Goal: Task Accomplishment & Management: Manage account settings

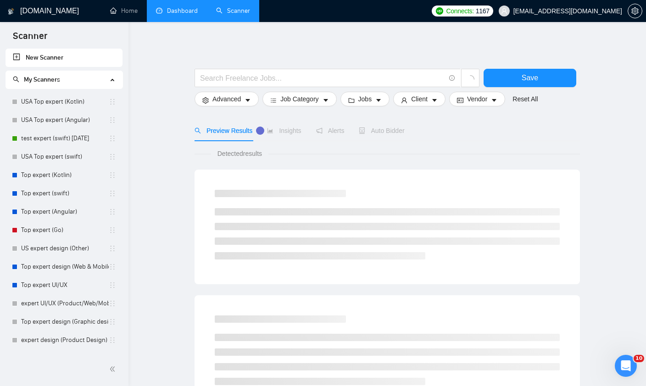
click at [188, 15] on link "Dashboard" at bounding box center [177, 11] width 42 height 8
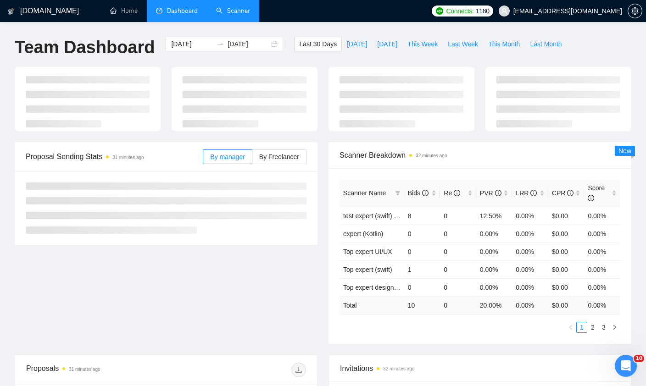
click at [226, 10] on link "Scanner" at bounding box center [233, 11] width 34 height 8
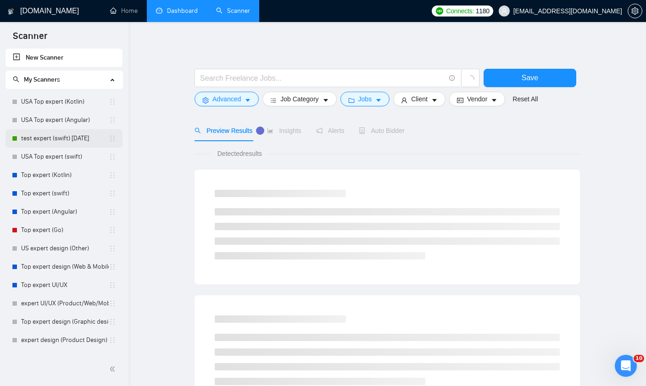
click at [50, 141] on link "test expert (swift) [DATE]" at bounding box center [65, 138] width 88 height 18
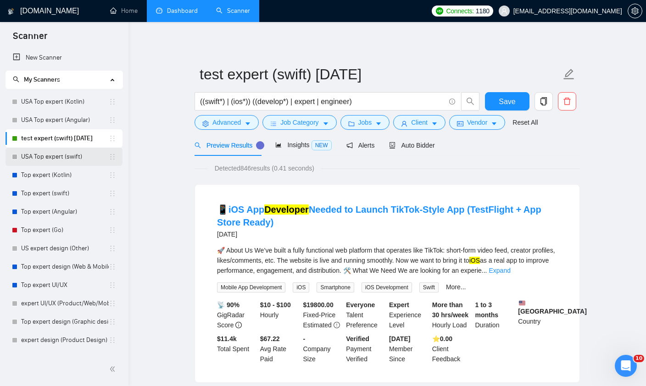
click at [57, 162] on link "USA Top expert (swift)" at bounding box center [65, 157] width 88 height 18
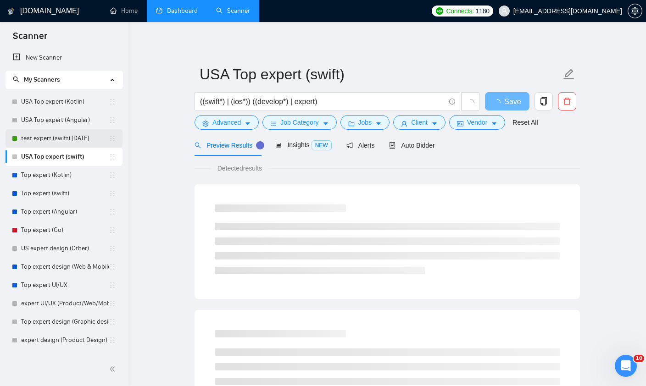
click at [58, 139] on link "test expert (swift) [DATE]" at bounding box center [65, 138] width 88 height 18
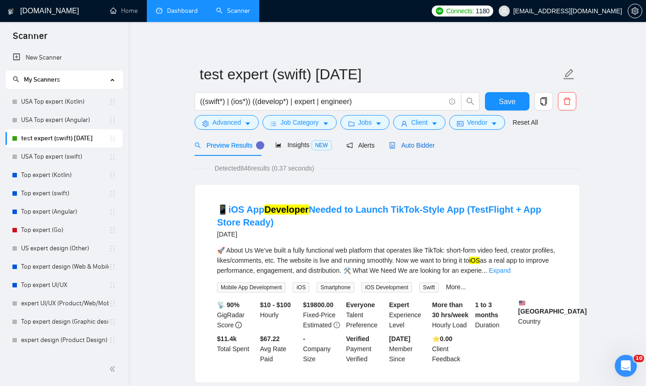
click at [411, 144] on span "Auto Bidder" at bounding box center [411, 145] width 45 height 7
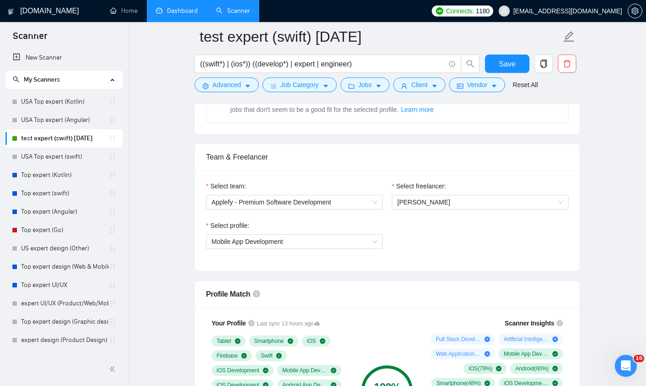
scroll to position [423, 0]
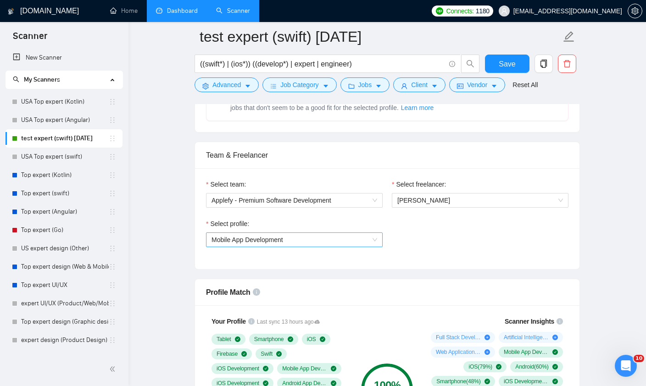
click at [358, 239] on span "Mobile App Development" at bounding box center [295, 240] width 166 height 14
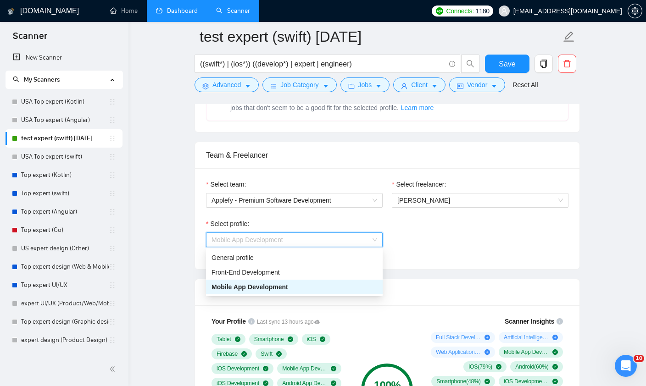
click at [486, 234] on div "Select profile: Mobile App Development" at bounding box center [387, 238] width 372 height 39
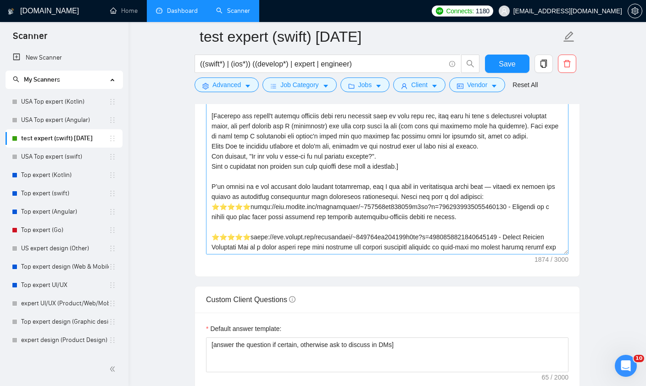
scroll to position [1085, 0]
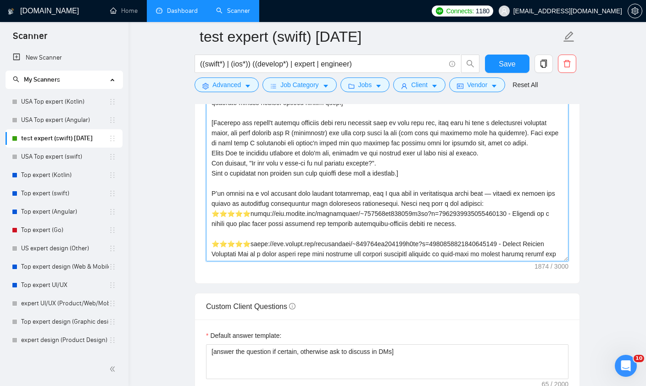
click at [418, 202] on textarea "Cover letter template:" at bounding box center [387, 158] width 362 height 206
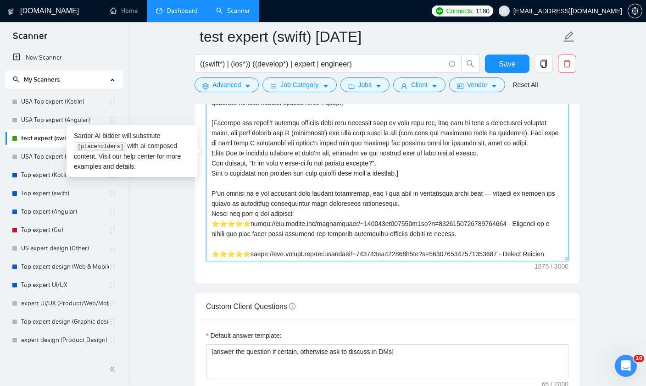
drag, startPoint x: 417, startPoint y: 202, endPoint x: 196, endPoint y: 192, distance: 220.5
click at [196, 192] on div "Cover letter template:" at bounding box center [387, 156] width 384 height 253
click at [411, 178] on textarea "Cover letter template:" at bounding box center [387, 158] width 362 height 206
drag, startPoint x: 418, startPoint y: 201, endPoint x: 205, endPoint y: 194, distance: 212.6
click at [205, 194] on div "Cover letter template:" at bounding box center [387, 156] width 384 height 253
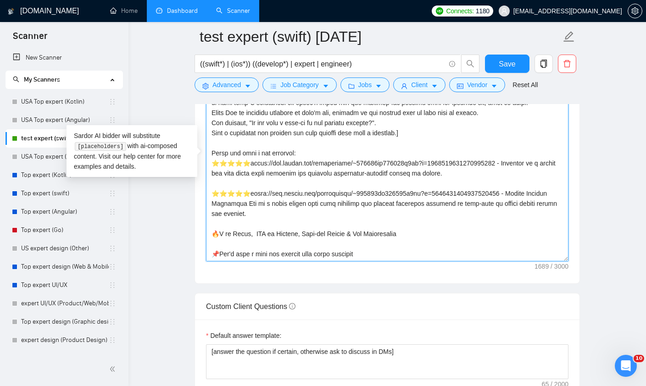
scroll to position [40, 0]
click at [315, 212] on textarea "Cover letter template:" at bounding box center [387, 158] width 362 height 206
click at [310, 153] on textarea "Cover letter template:" at bounding box center [387, 158] width 362 height 206
type textarea "[random emoji] [Write a very short personal greeting using the client's name or…"
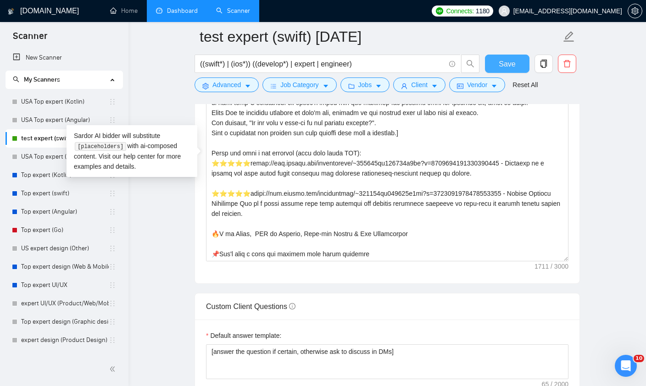
click at [513, 66] on span "Save" at bounding box center [507, 63] width 17 height 11
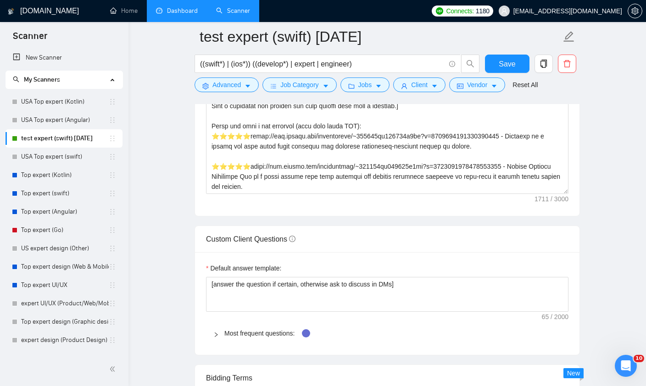
scroll to position [1153, 0]
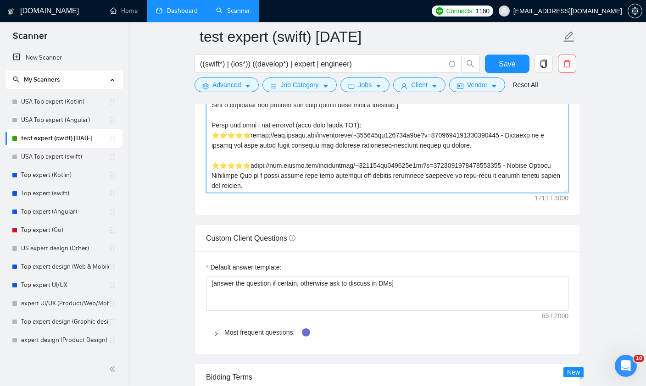
click at [343, 187] on textarea "Cover letter template:" at bounding box center [387, 90] width 362 height 206
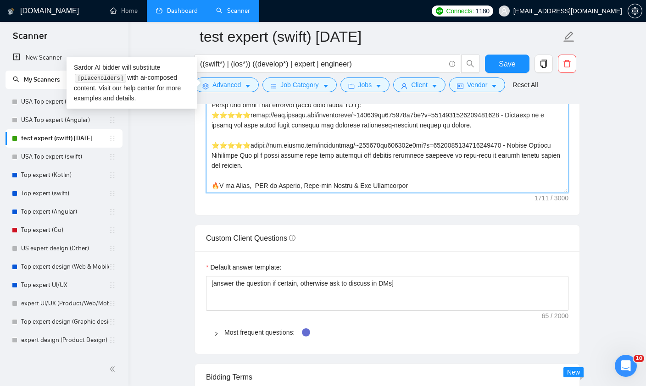
scroll to position [20, 0]
type textarea "[random emoji] [Write a very short personal greeting using the client's name or…"
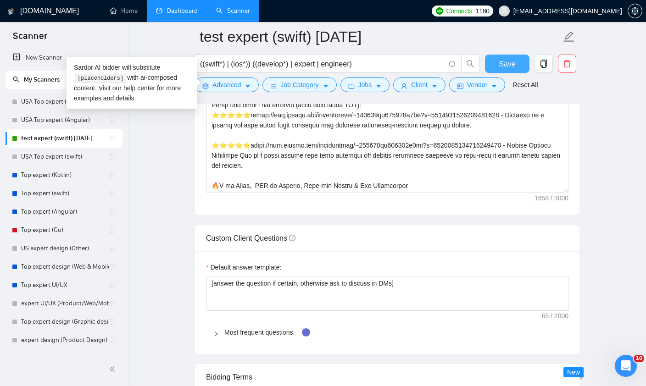
click at [507, 70] on button "Save" at bounding box center [507, 64] width 45 height 18
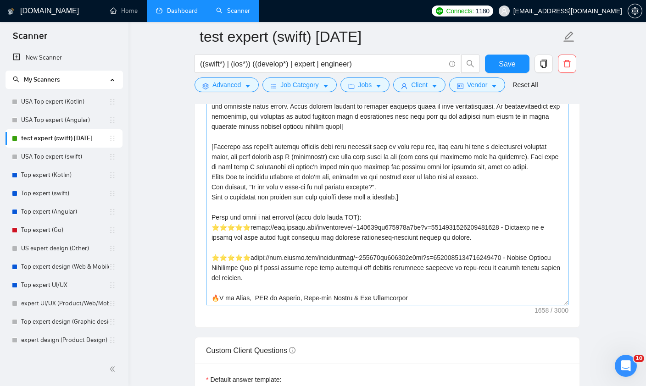
scroll to position [1044, 0]
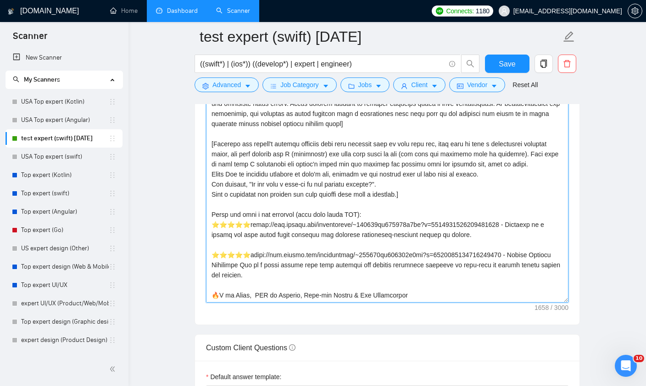
click at [422, 293] on textarea "Cover letter template:" at bounding box center [387, 199] width 362 height 206
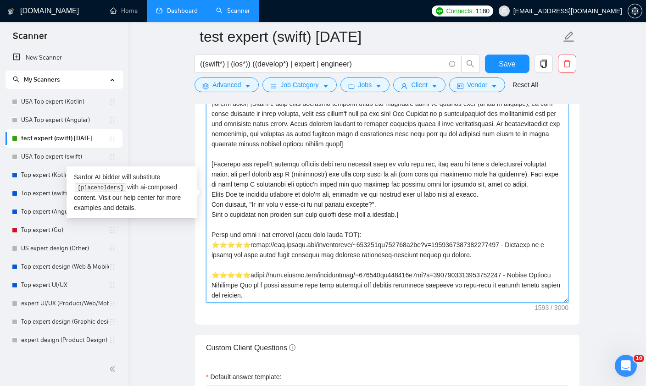
scroll to position [0, 0]
type textarea "[random emoji] [Write a very short personal greeting using the client's name or…"
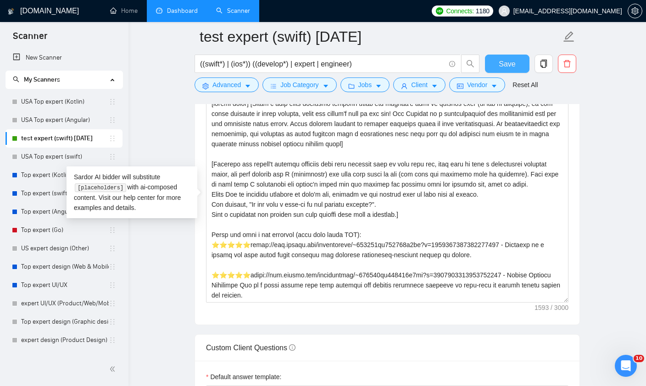
click at [502, 67] on span "Save" at bounding box center [507, 63] width 17 height 11
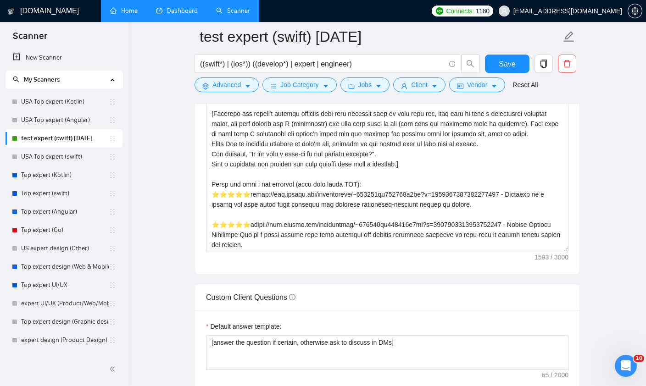
click at [123, 15] on link "Home" at bounding box center [124, 11] width 28 height 8
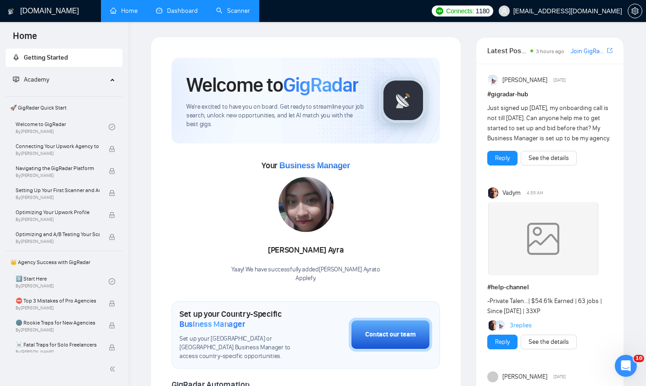
click at [167, 11] on link "Dashboard" at bounding box center [177, 11] width 42 height 8
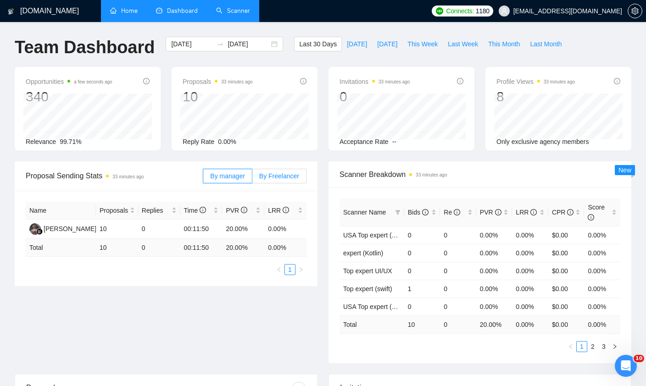
click at [277, 179] on span "By Freelancer" at bounding box center [279, 176] width 40 height 7
click at [252, 178] on input "By Freelancer" at bounding box center [252, 178] width 0 height 0
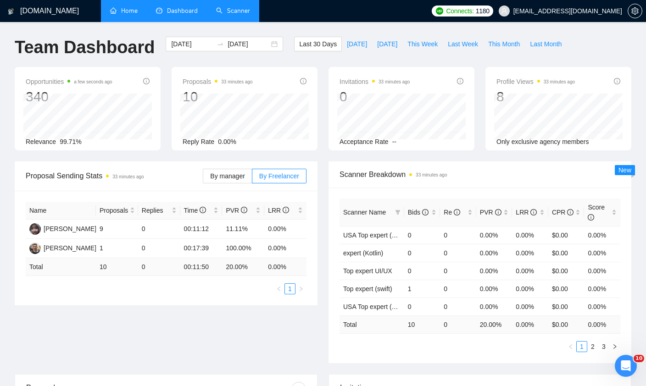
click at [236, 15] on link "Scanner" at bounding box center [233, 11] width 34 height 8
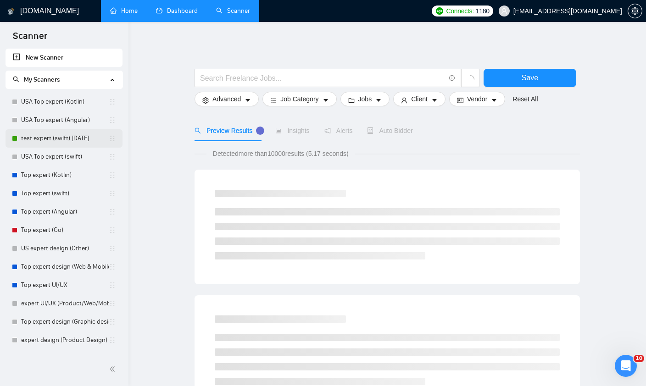
click at [80, 138] on link "test expert (swift) [DATE]" at bounding box center [65, 138] width 88 height 18
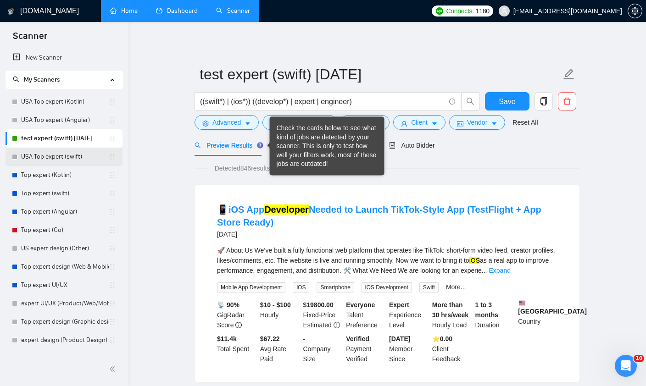
click at [60, 157] on link "USA Top expert (swift)" at bounding box center [65, 157] width 88 height 18
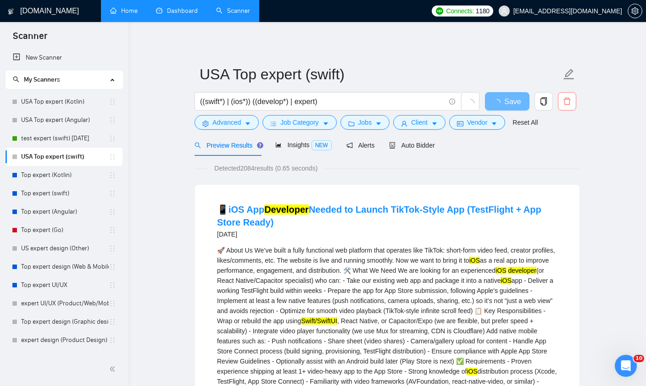
click at [568, 98] on icon "delete" at bounding box center [567, 101] width 8 height 8
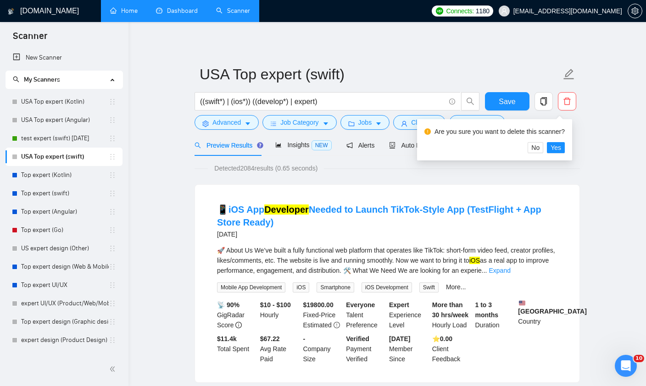
click at [540, 146] on span "No" at bounding box center [535, 148] width 8 height 10
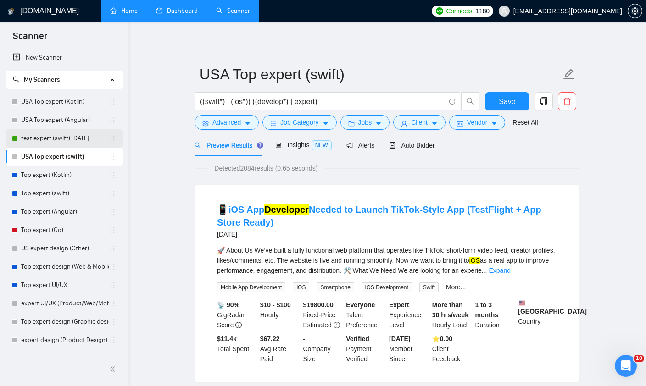
click at [51, 141] on link "test expert (swift) [DATE]" at bounding box center [65, 138] width 88 height 18
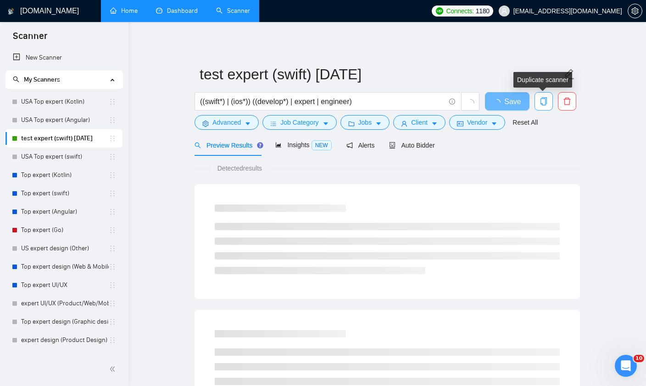
click at [541, 100] on icon "copy" at bounding box center [544, 101] width 8 height 8
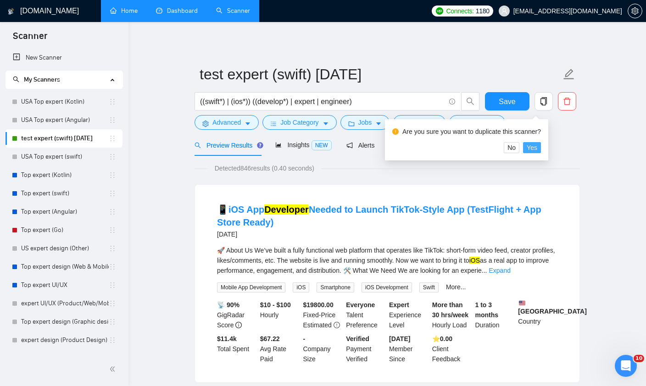
click at [537, 150] on span "Yes" at bounding box center [532, 148] width 11 height 10
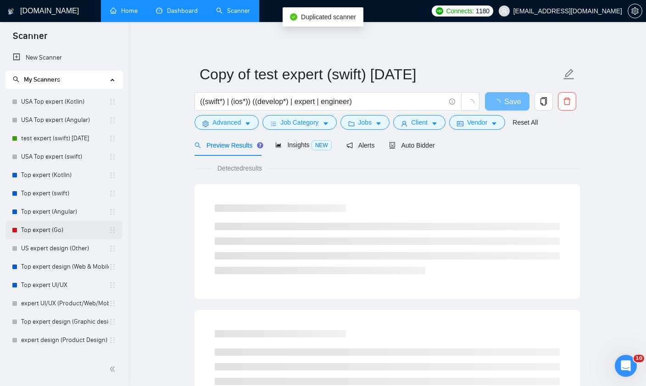
scroll to position [24, 0]
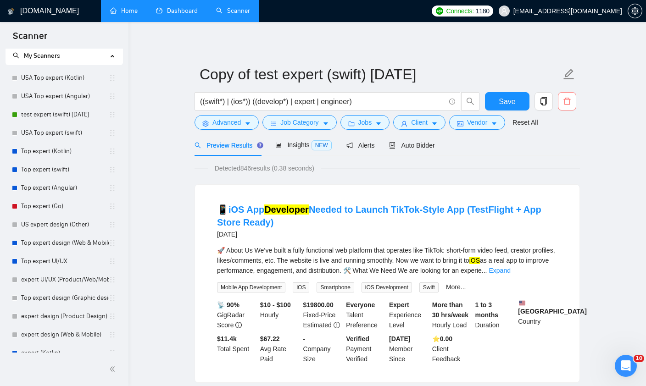
click at [568, 106] on icon "delete" at bounding box center [567, 101] width 8 height 8
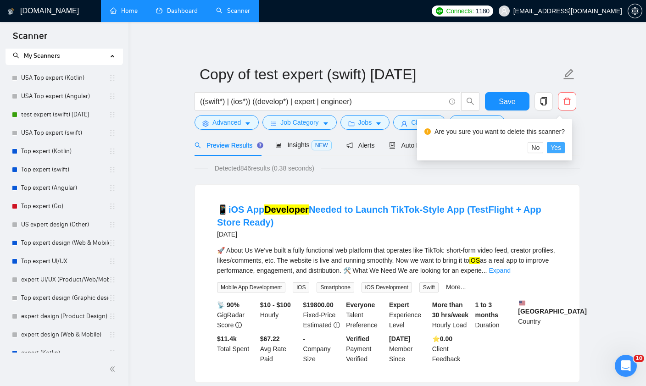
click at [561, 147] on span "Yes" at bounding box center [556, 148] width 11 height 10
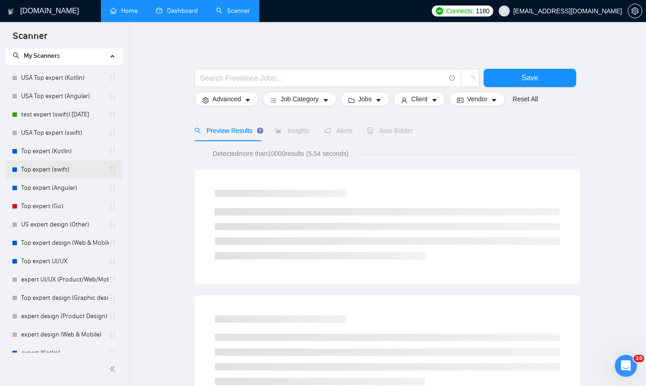
click at [36, 174] on link "Top expert (swift)" at bounding box center [65, 170] width 88 height 18
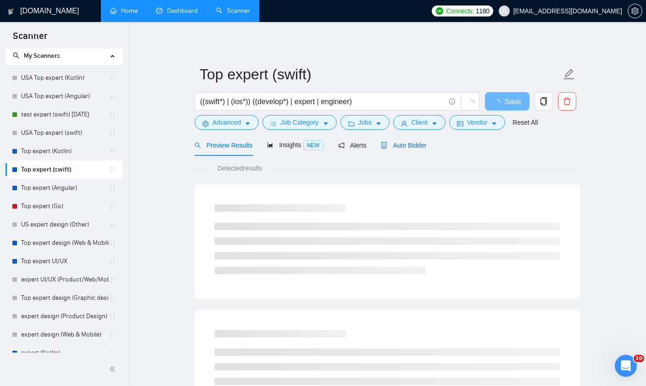
click at [407, 150] on div "Auto Bidder" at bounding box center [403, 145] width 45 height 10
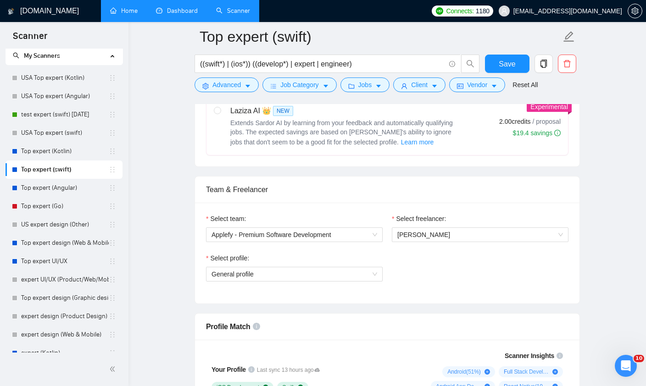
scroll to position [452, 0]
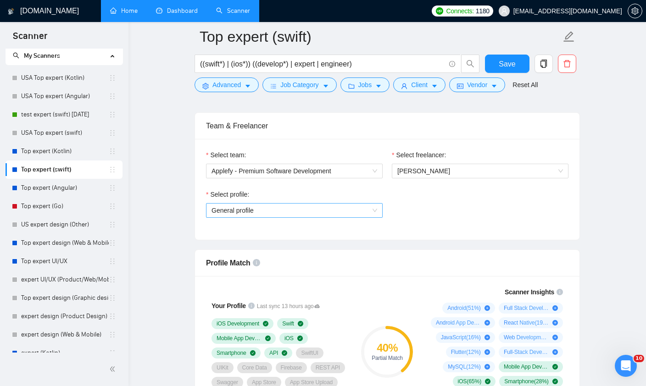
click at [314, 213] on span "General profile" at bounding box center [295, 211] width 166 height 14
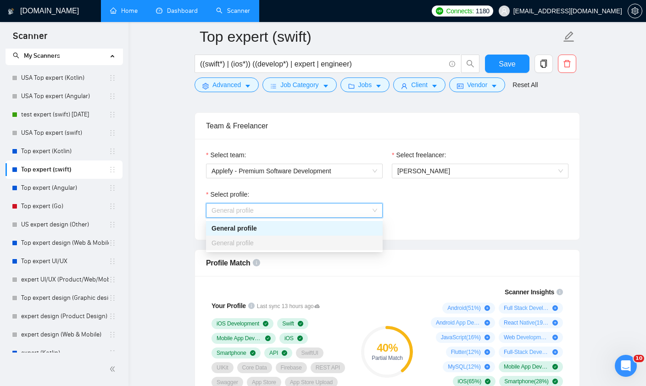
click at [309, 228] on div "General profile" at bounding box center [295, 228] width 166 height 10
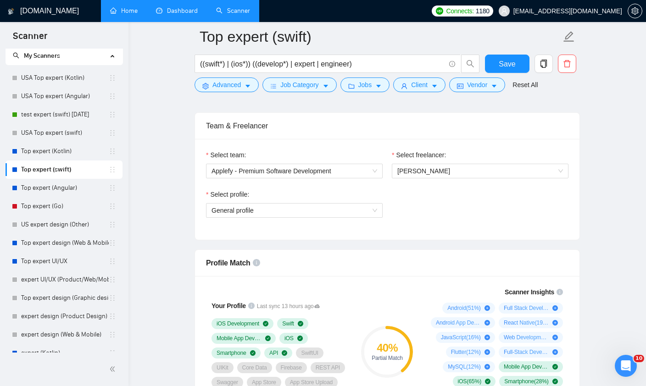
click at [429, 210] on div "Select profile: General profile" at bounding box center [387, 208] width 372 height 39
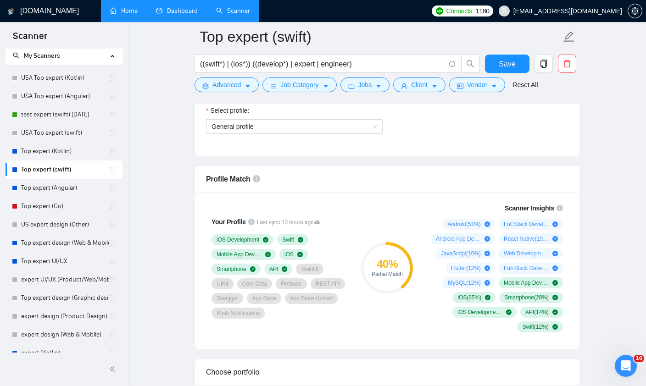
scroll to position [535, 0]
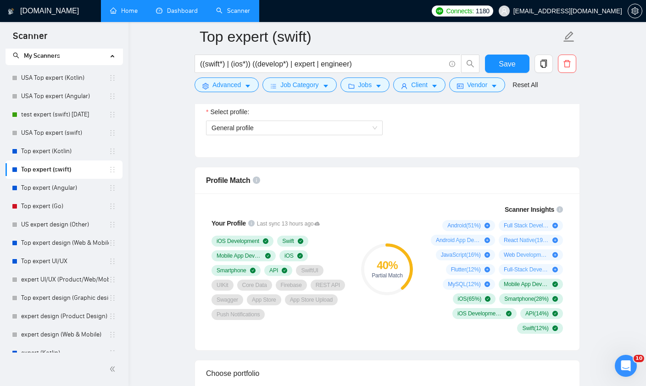
click at [337, 314] on div "iOS Development Swift Mobile App Development iOS Smartphone API SwiftUI UIKit C…" at bounding box center [280, 278] width 136 height 84
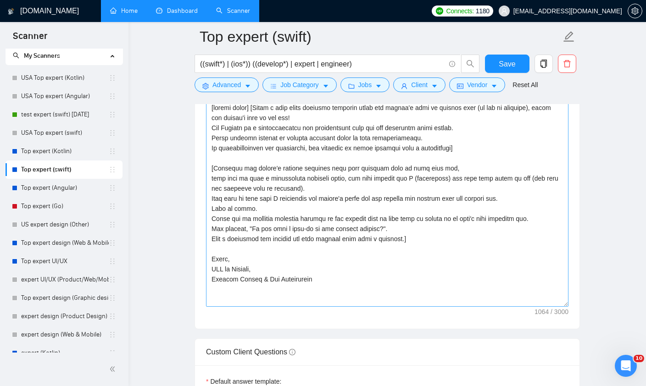
scroll to position [1023, 0]
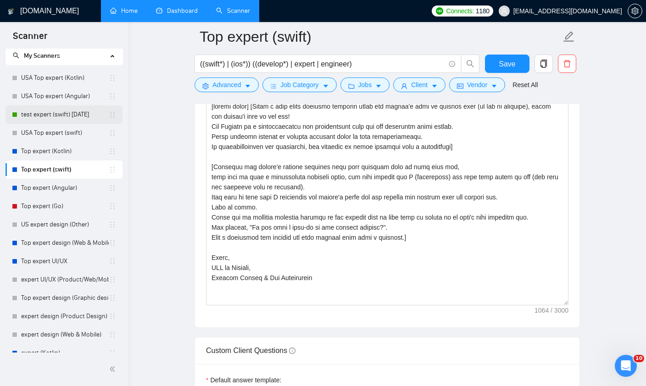
click at [56, 111] on link "test expert (swift) [DATE]" at bounding box center [65, 115] width 88 height 18
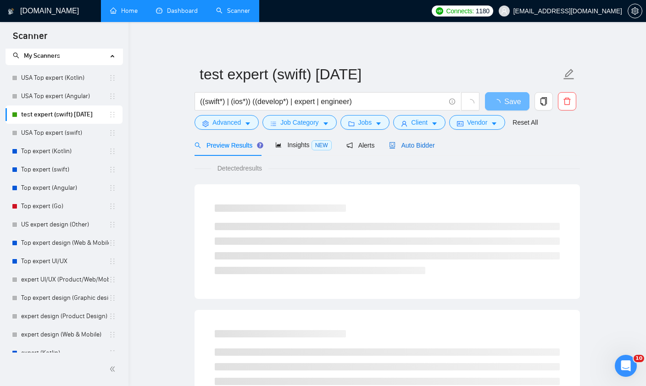
click at [401, 142] on span "Auto Bidder" at bounding box center [411, 145] width 45 height 7
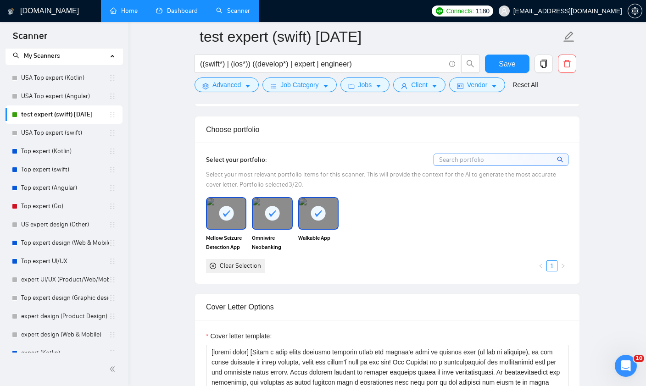
scroll to position [827, 0]
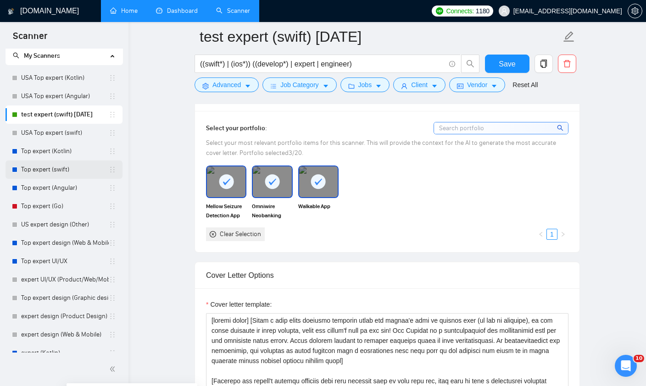
click at [46, 170] on link "Top expert (swift)" at bounding box center [65, 170] width 88 height 18
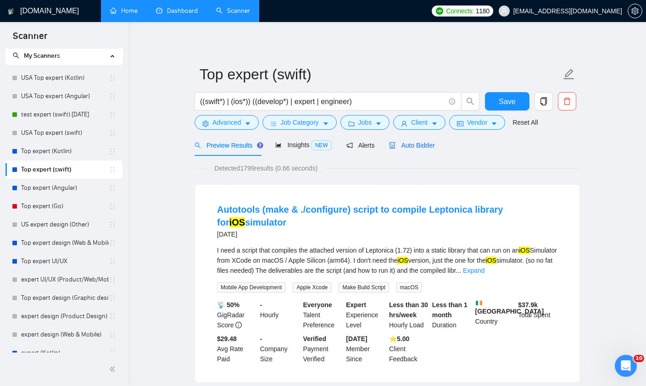
click at [409, 146] on span "Auto Bidder" at bounding box center [411, 145] width 45 height 7
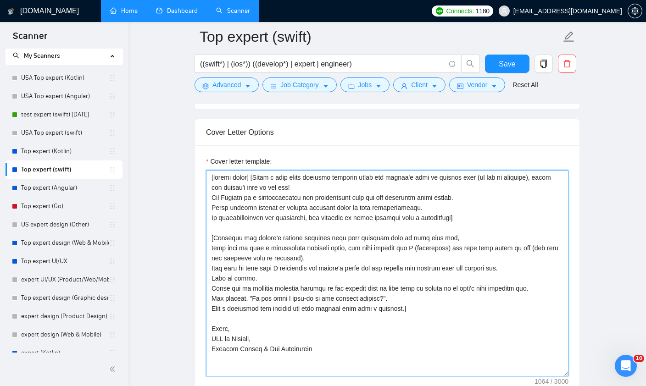
click at [349, 258] on textarea "Cover letter template:" at bounding box center [387, 273] width 362 height 206
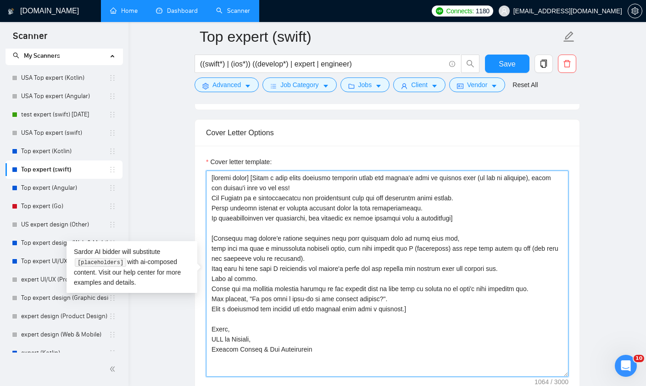
paste textarea "in the local language of their country, using the client's time of the day! Use…"
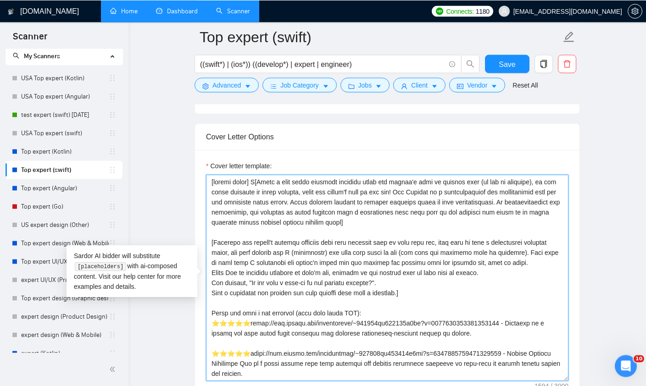
scroll to position [947, 0]
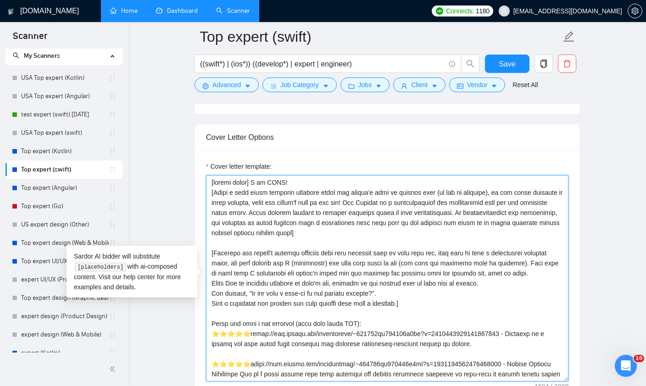
drag, startPoint x: 256, startPoint y: 182, endPoint x: 353, endPoint y: 182, distance: 96.4
click at [353, 182] on textarea "Cover letter template:" at bounding box center [387, 278] width 362 height 206
type textarea "[random emoji] [Write a very short personal greeting using the client's name or…"
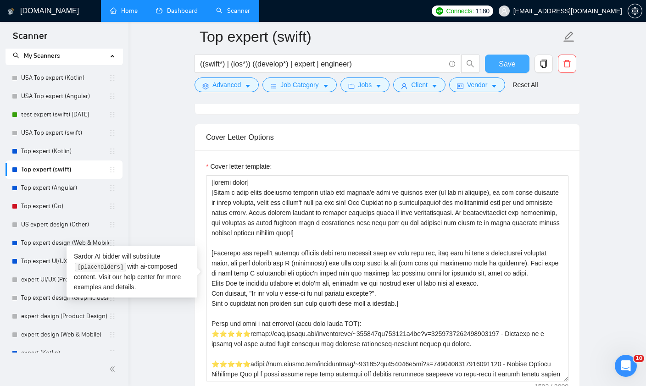
click at [511, 64] on span "Save" at bounding box center [507, 63] width 17 height 11
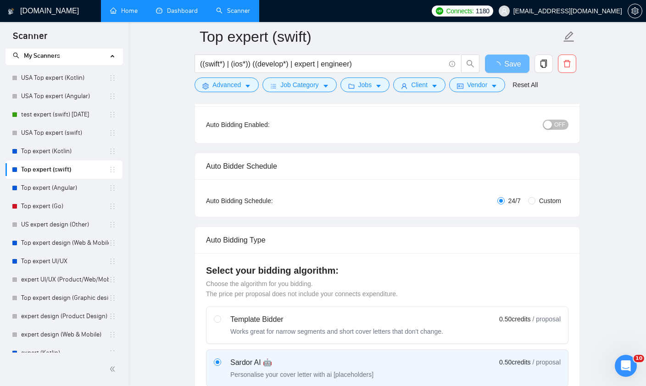
scroll to position [54, 0]
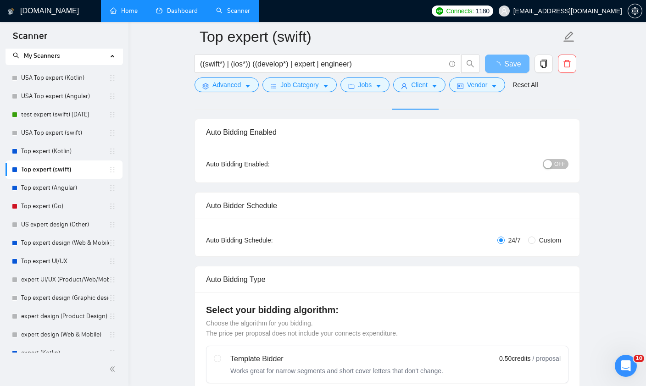
click at [553, 162] on button "OFF" at bounding box center [556, 164] width 26 height 10
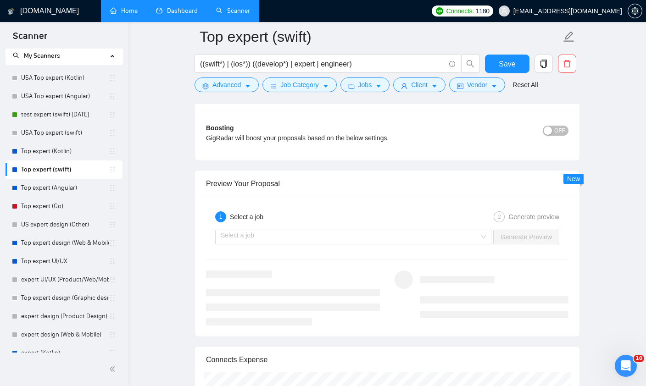
scroll to position [1655, 0]
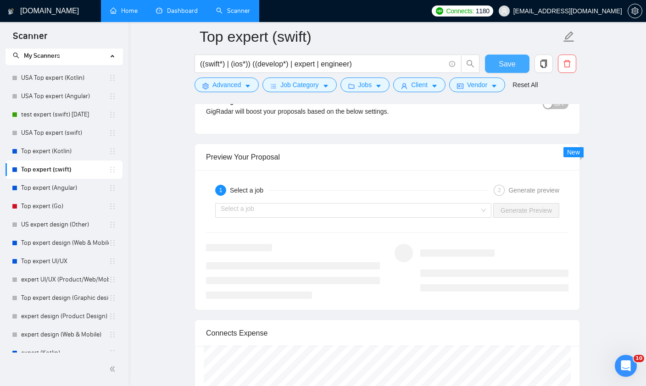
click at [510, 65] on span "Save" at bounding box center [507, 63] width 17 height 11
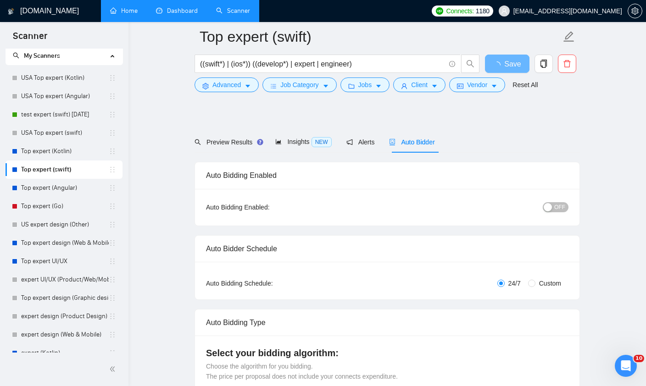
scroll to position [0, 0]
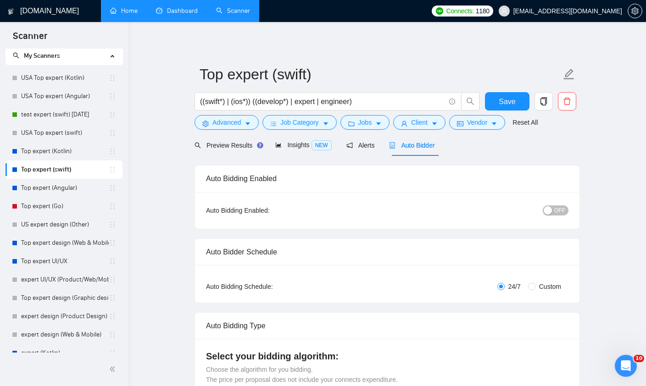
click at [557, 211] on span "OFF" at bounding box center [559, 211] width 11 height 10
click at [505, 103] on span "Save" at bounding box center [507, 101] width 17 height 11
click at [306, 121] on span "Job Category" at bounding box center [299, 122] width 38 height 10
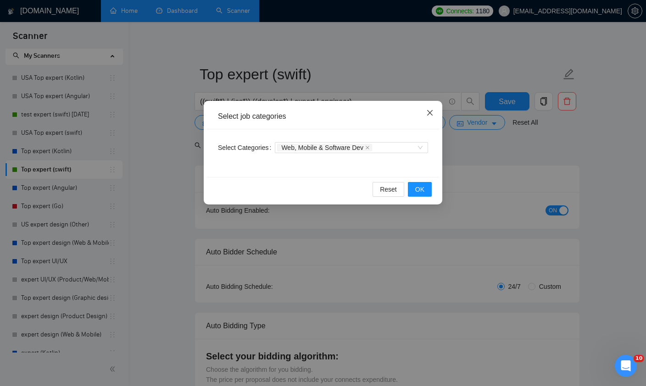
click at [431, 114] on icon "close" at bounding box center [430, 113] width 6 height 6
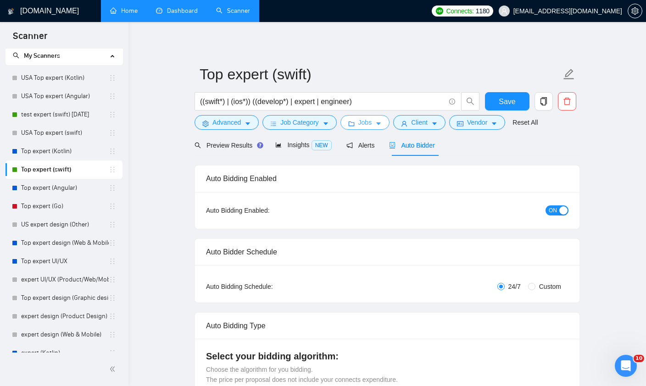
click at [364, 122] on span "Jobs" at bounding box center [365, 122] width 14 height 10
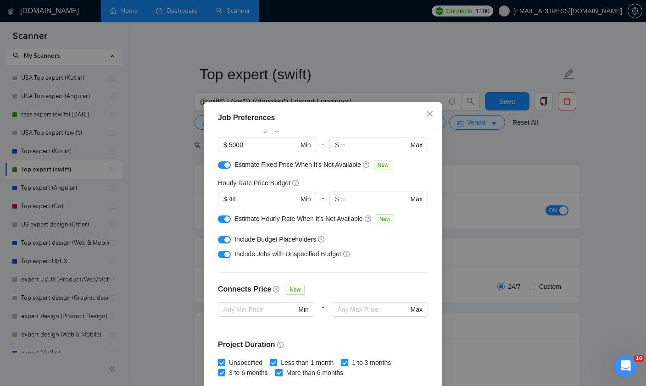
scroll to position [72, 0]
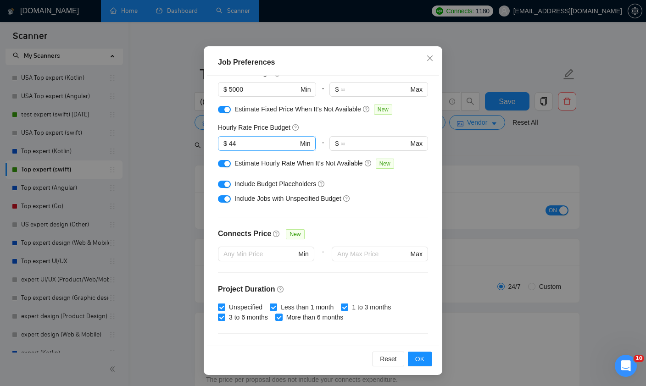
click at [245, 139] on input "44" at bounding box center [263, 144] width 69 height 10
type input "4"
type input "38"
click at [425, 123] on div "Hourly Rate Price Budget" at bounding box center [323, 128] width 210 height 10
click at [227, 160] on button "button" at bounding box center [224, 163] width 13 height 7
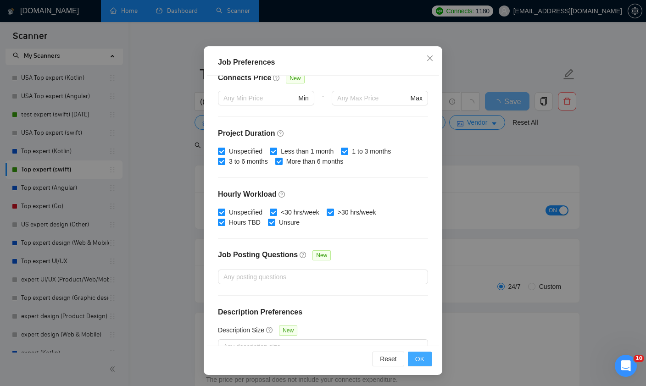
scroll to position [228, 0]
click at [414, 367] on button "OK" at bounding box center [420, 359] width 24 height 15
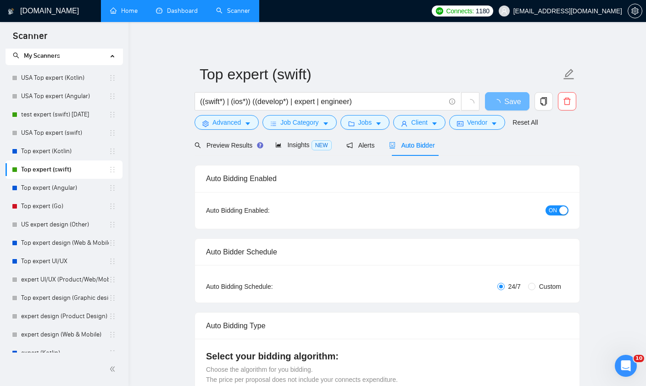
scroll to position [28, 0]
click at [322, 125] on button "Job Category" at bounding box center [299, 122] width 74 height 15
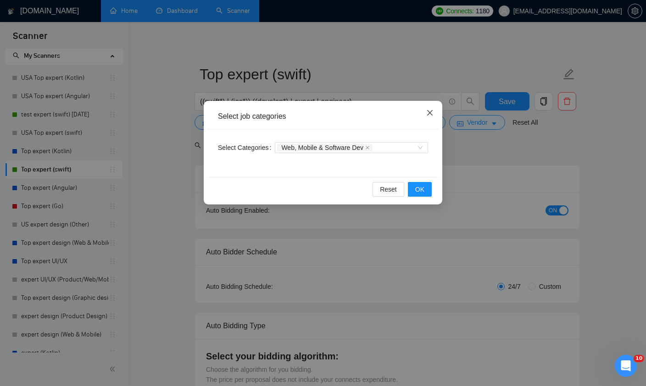
click at [430, 113] on icon "close" at bounding box center [430, 113] width 6 height 6
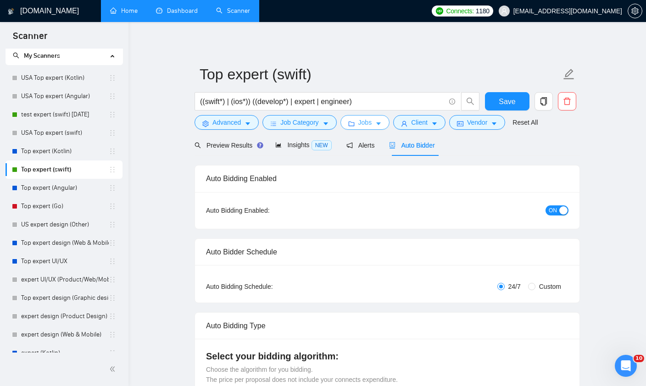
click at [380, 121] on icon "caret-down" at bounding box center [378, 124] width 6 height 6
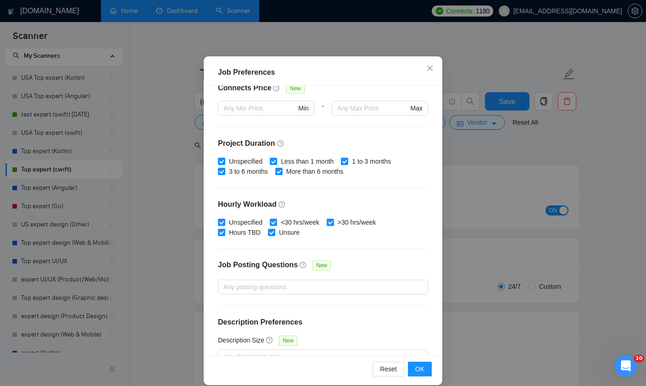
scroll to position [228, 0]
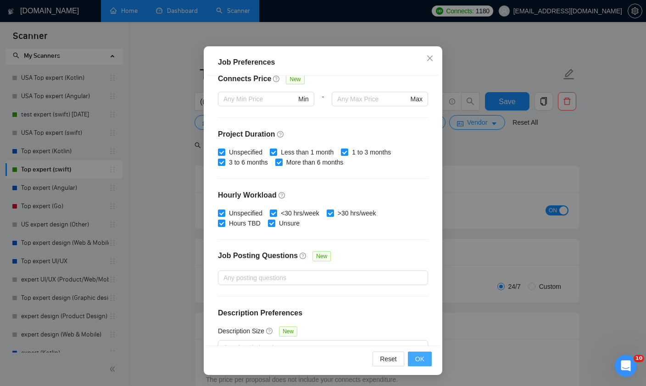
click at [419, 361] on span "OK" at bounding box center [419, 359] width 9 height 10
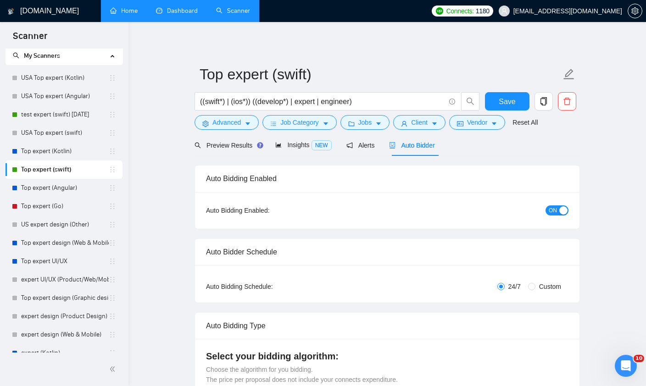
scroll to position [28, 0]
click at [427, 124] on span "Client" at bounding box center [419, 122] width 17 height 10
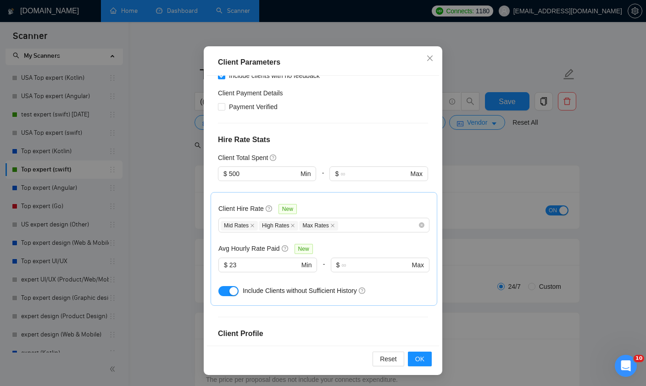
scroll to position [79, 0]
click at [248, 169] on input "500" at bounding box center [263, 174] width 69 height 10
type input "5"
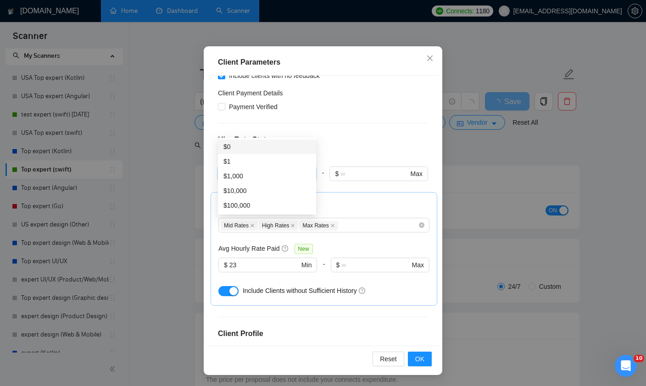
click at [350, 105] on div "Client Location Include Client Countries Select Exclude Client Countries [GEOGR…" at bounding box center [323, 211] width 232 height 270
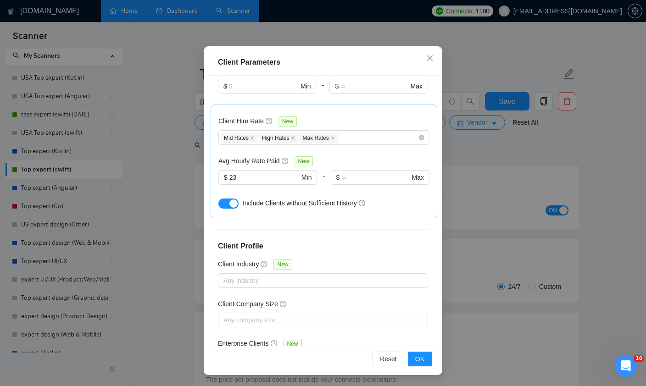
scroll to position [295, 0]
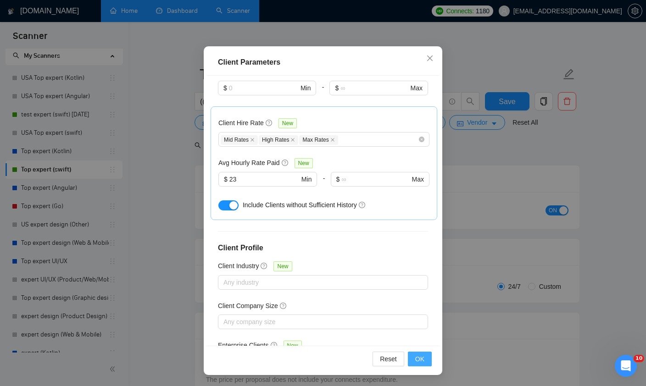
click at [418, 360] on span "OK" at bounding box center [419, 359] width 9 height 10
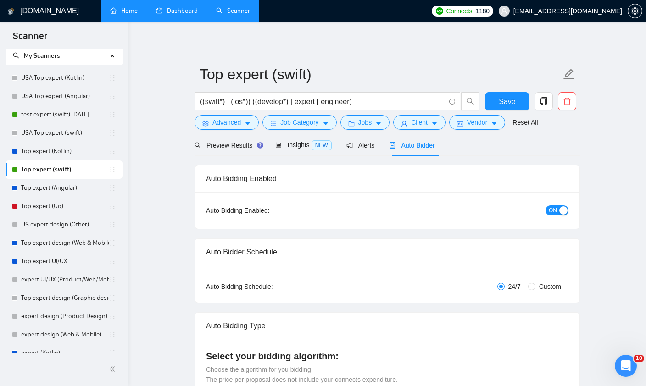
scroll to position [0, 0]
click at [505, 103] on span "Save" at bounding box center [507, 101] width 17 height 11
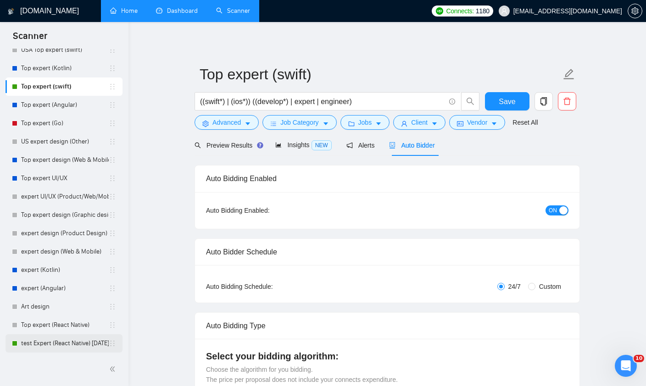
scroll to position [107, 0]
click at [47, 345] on link "test Expert (React Native) [DATE]" at bounding box center [65, 343] width 88 height 18
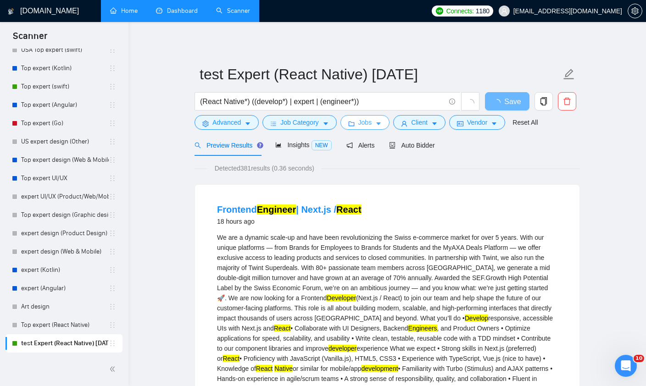
click at [379, 125] on icon "caret-down" at bounding box center [378, 124] width 6 height 6
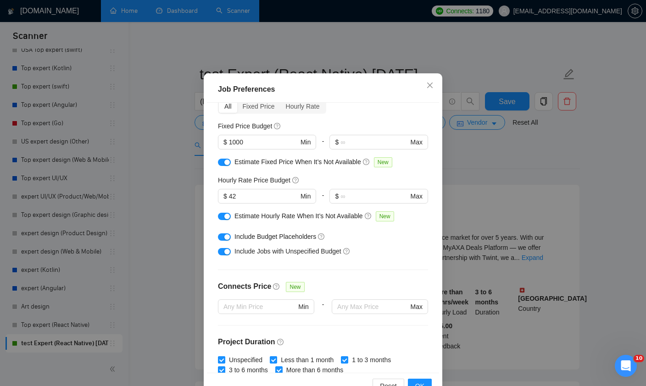
scroll to position [38, 0]
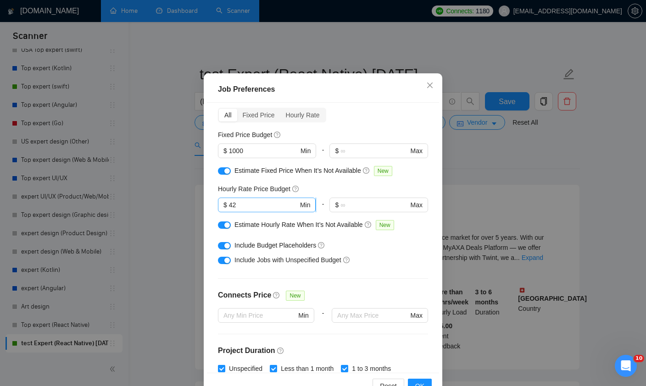
drag, startPoint x: 250, startPoint y: 204, endPoint x: 250, endPoint y: 209, distance: 5.0
click at [250, 204] on span "$ 42 Min" at bounding box center [267, 205] width 98 height 15
type input "4"
type input "38"
click at [356, 185] on div "Budget Project Type All Fixed Price Hourly Rate Fixed Price Budget $ 1000 Min -…" at bounding box center [323, 238] width 232 height 270
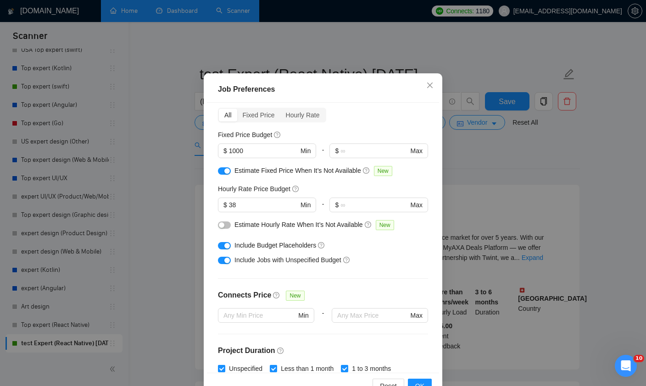
click at [224, 229] on button "button" at bounding box center [224, 225] width 13 height 7
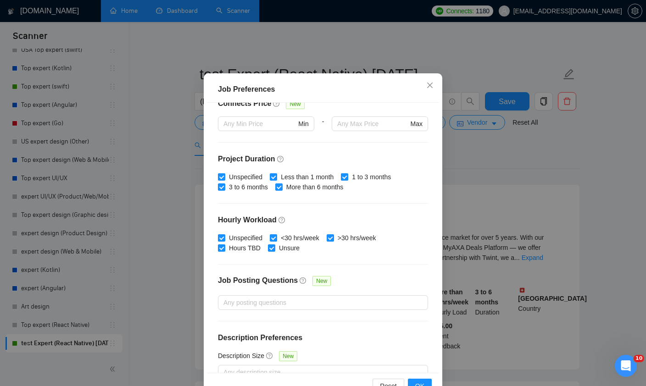
scroll to position [228, 0]
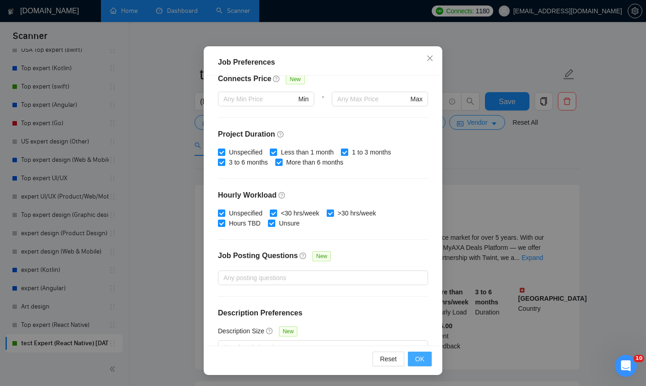
click at [425, 362] on button "OK" at bounding box center [420, 359] width 24 height 15
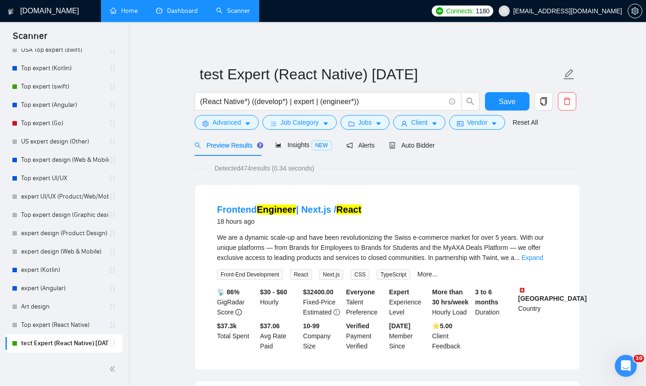
scroll to position [0, 0]
click at [424, 123] on span "Client" at bounding box center [419, 122] width 17 height 10
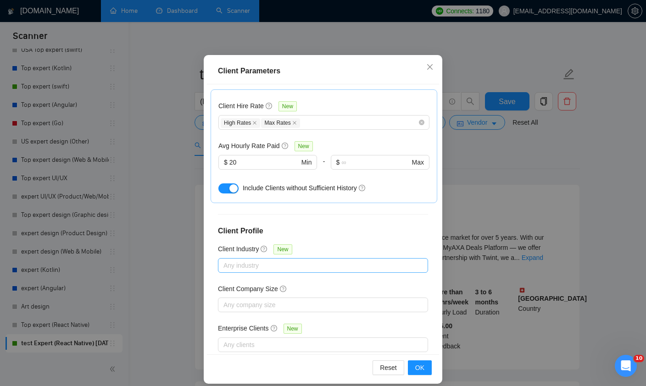
scroll to position [20, 0]
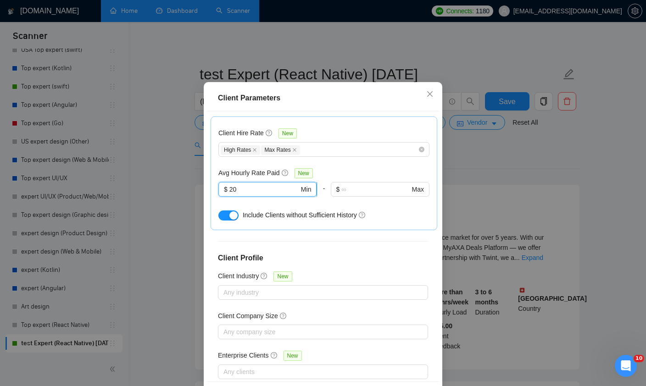
click at [256, 194] on input "20" at bounding box center [264, 189] width 70 height 10
type input "2"
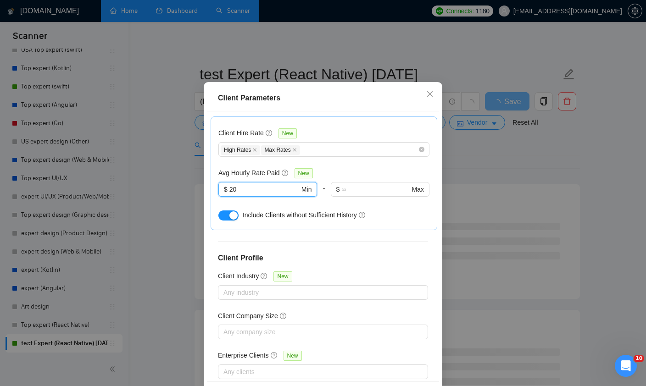
type input "2"
type input "18"
click at [405, 264] on h4 "Client Profile" at bounding box center [323, 258] width 210 height 11
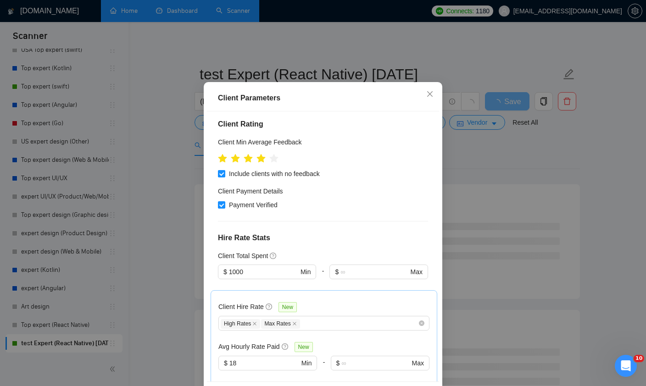
scroll to position [108, 0]
click at [262, 278] on input "1000" at bounding box center [263, 273] width 69 height 10
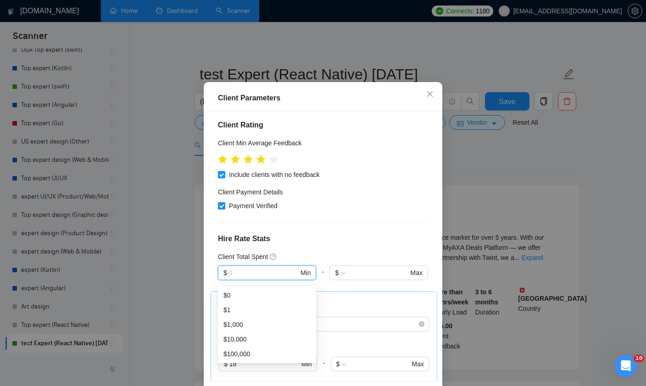
click at [346, 239] on h4 "Hire Rate Stats" at bounding box center [323, 239] width 210 height 11
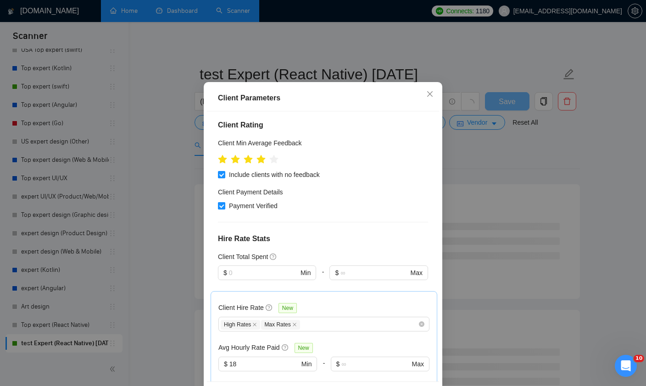
click at [223, 209] on input "Payment Verified" at bounding box center [221, 205] width 6 height 6
checkbox input "false"
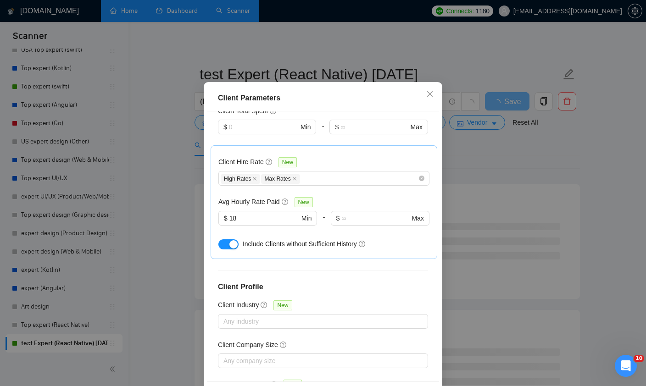
scroll to position [283, 0]
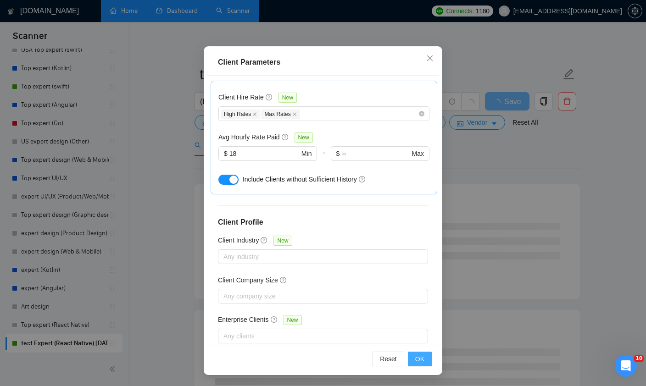
click at [423, 358] on span "OK" at bounding box center [419, 359] width 9 height 10
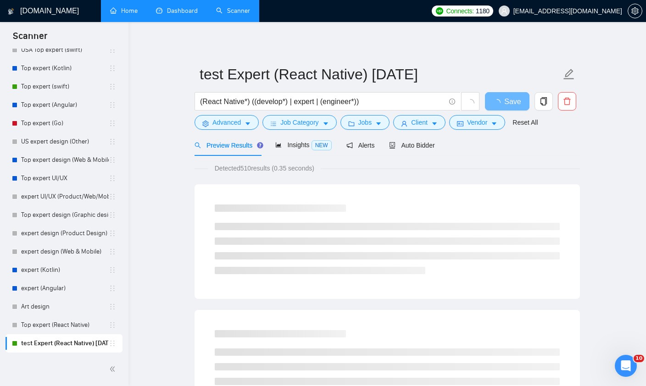
scroll to position [0, 0]
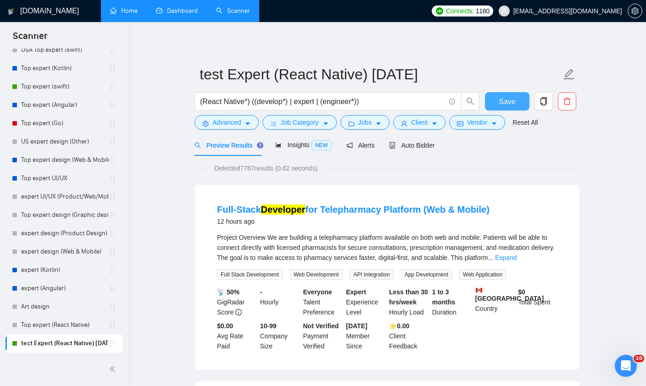
click at [507, 103] on span "Save" at bounding box center [507, 101] width 17 height 11
click at [424, 125] on span "Client" at bounding box center [419, 122] width 17 height 10
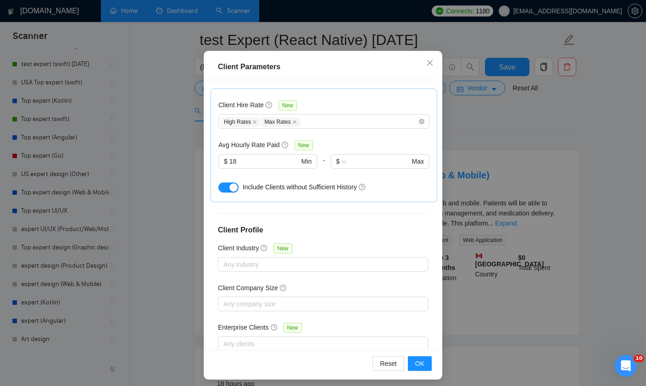
scroll to position [37, 0]
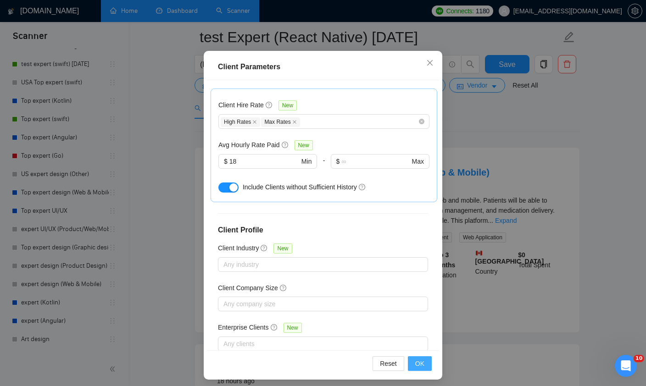
click at [417, 369] on span "OK" at bounding box center [419, 364] width 9 height 10
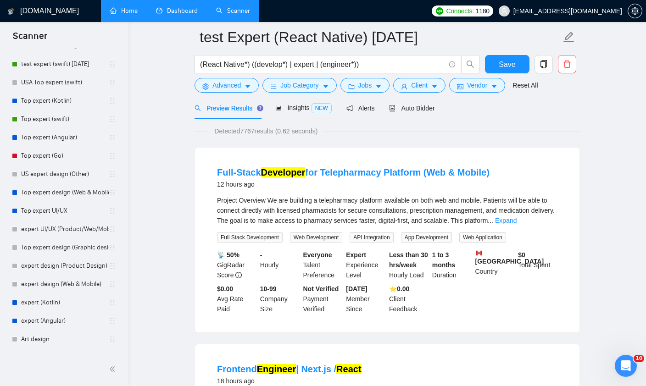
scroll to position [0, 0]
click at [169, 15] on link "Dashboard" at bounding box center [177, 11] width 42 height 8
